Goal: Find specific page/section: Find specific page/section

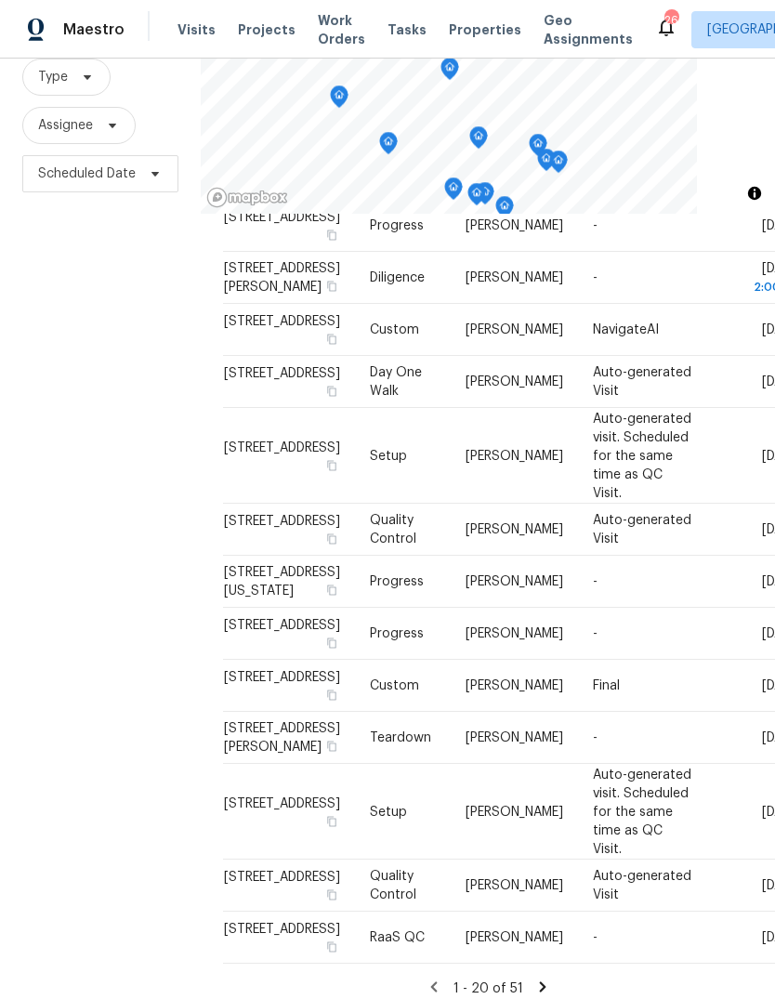
scroll to position [1397, 0]
click at [471, 33] on span "Properties" at bounding box center [485, 29] width 72 height 19
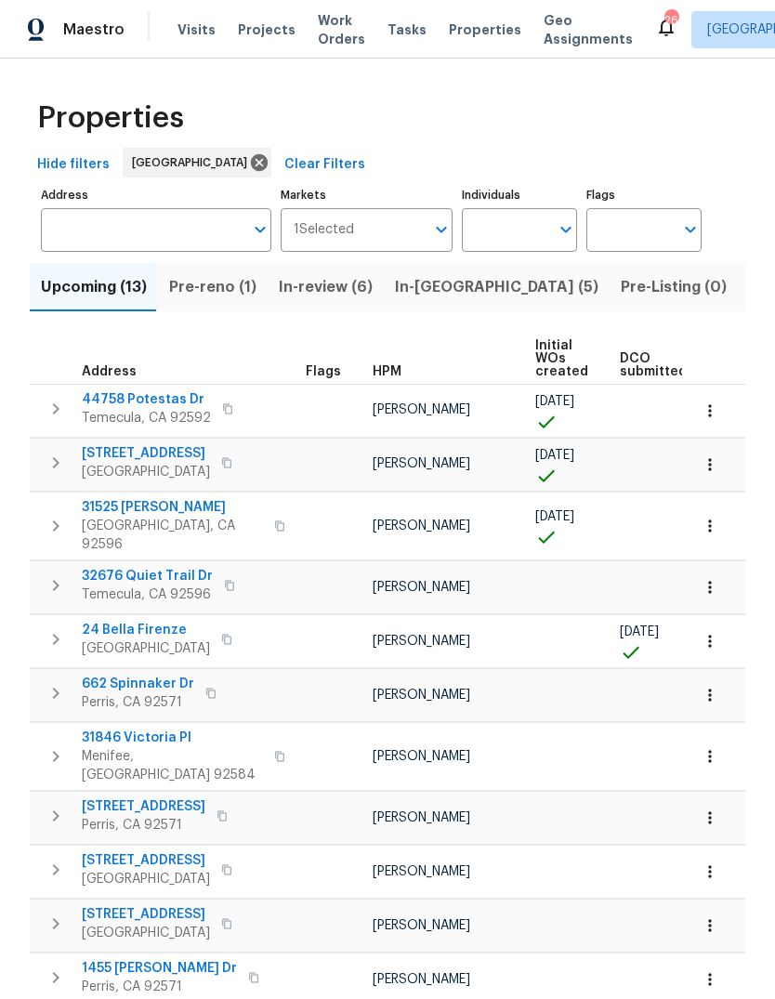
click at [504, 235] on input "Individuals" at bounding box center [505, 230] width 87 height 44
type input "[PERSON_NAME]"
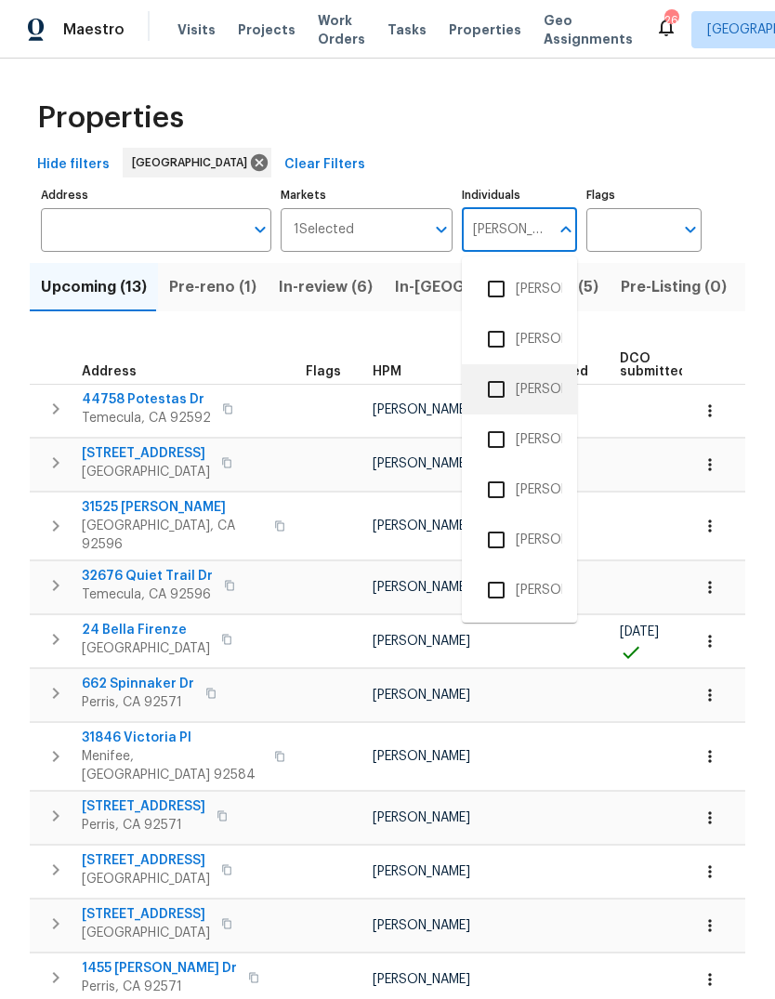
click at [550, 389] on li "[PERSON_NAME]" at bounding box center [519, 389] width 85 height 39
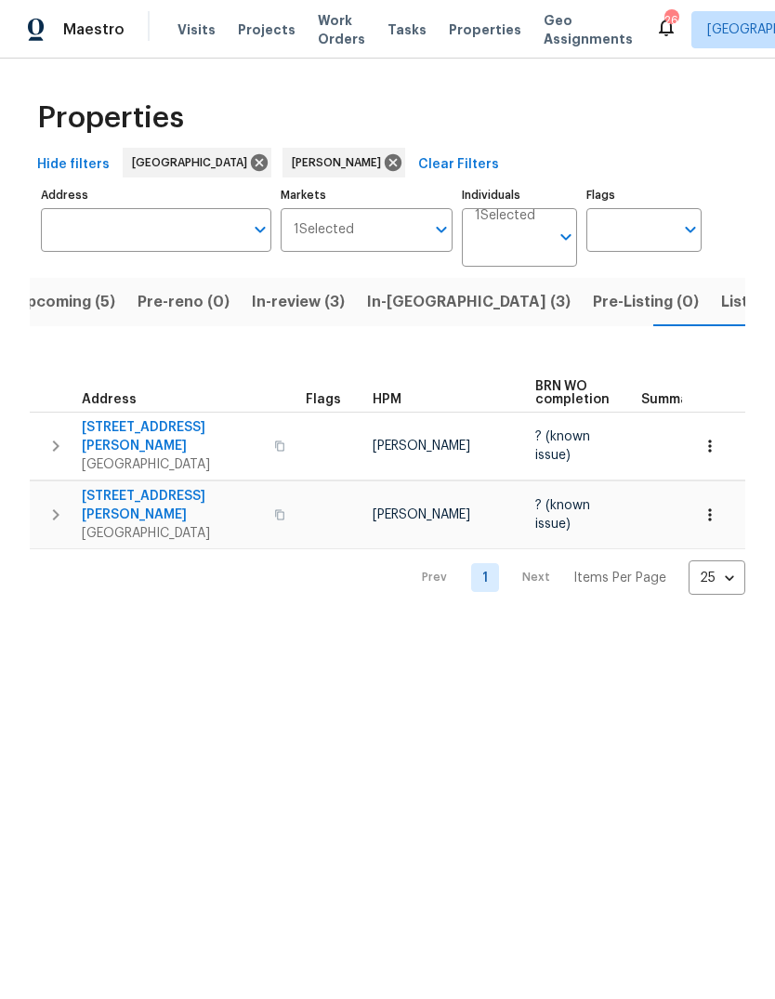
scroll to position [0, -1]
click at [721, 307] on span "Listed (1)" at bounding box center [754, 302] width 67 height 26
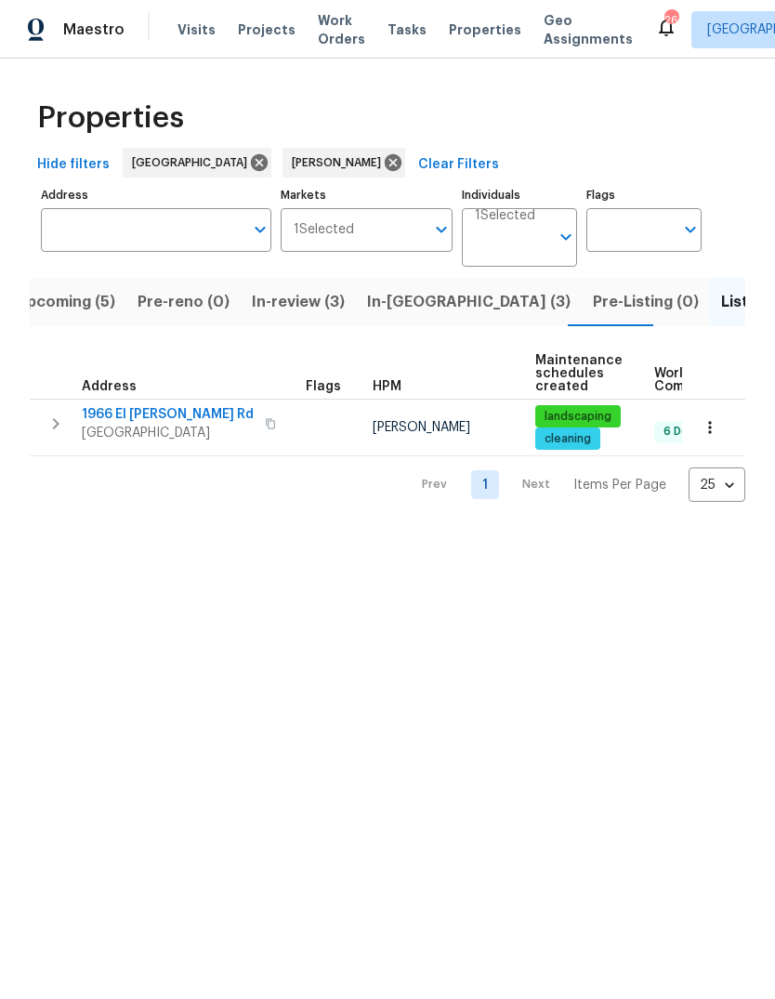
click at [314, 305] on span "In-review (3)" at bounding box center [298, 302] width 93 height 26
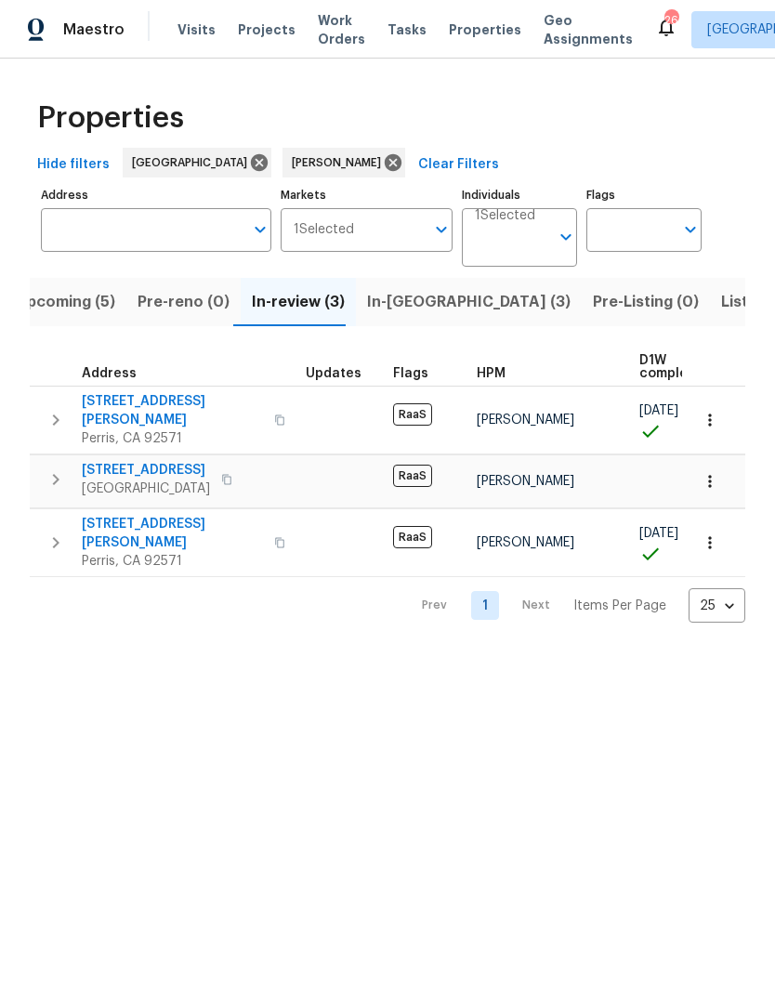
click at [411, 311] on span "In-[GEOGRAPHIC_DATA] (3)" at bounding box center [468, 302] width 203 height 26
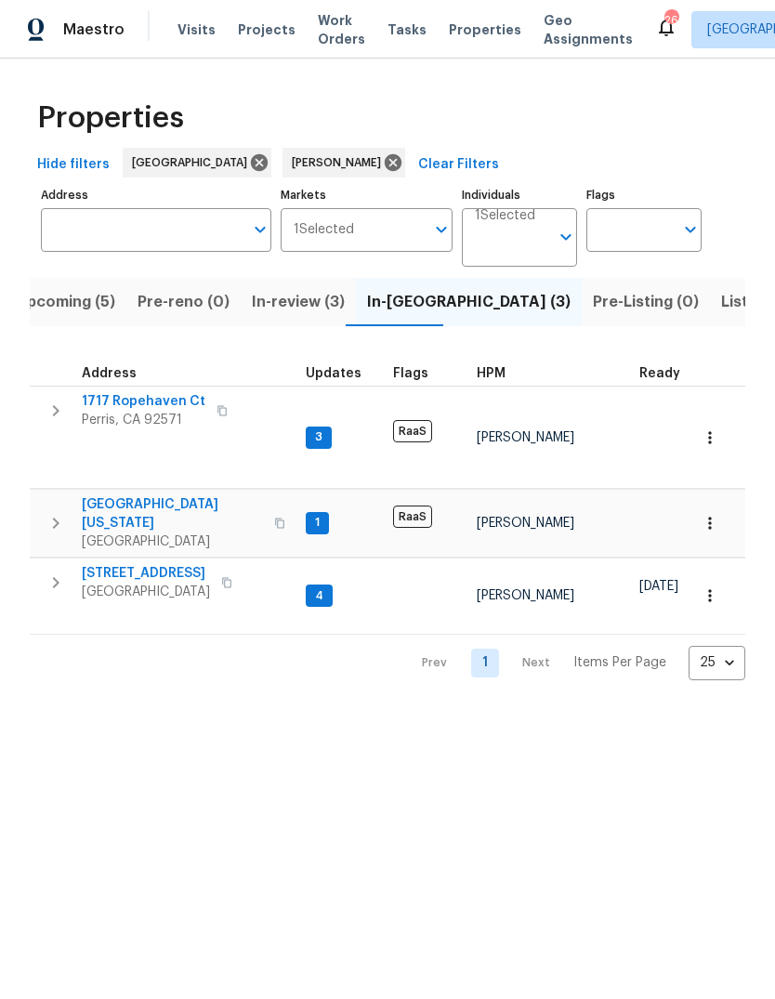
click at [204, 33] on span "Visits" at bounding box center [196, 29] width 38 height 19
